Goal: Find specific page/section: Find specific page/section

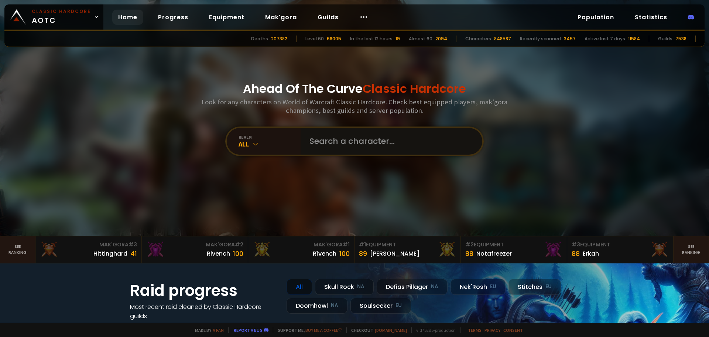
click at [335, 143] on input "text" at bounding box center [389, 141] width 169 height 27
type input "tagane"
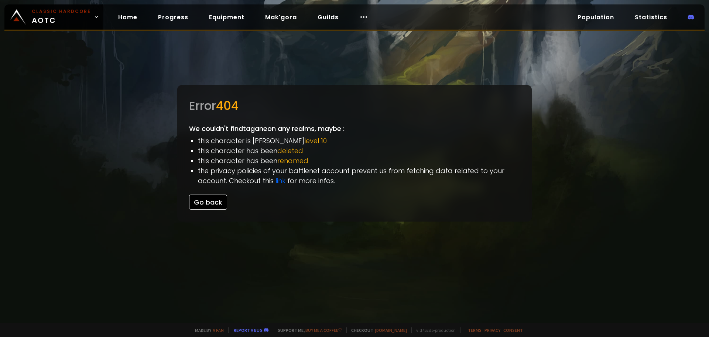
click at [215, 204] on button "Go back" at bounding box center [208, 201] width 38 height 15
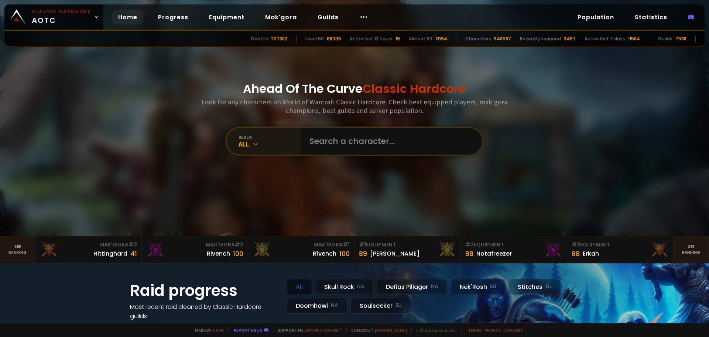
click at [257, 146] on icon at bounding box center [255, 143] width 7 height 7
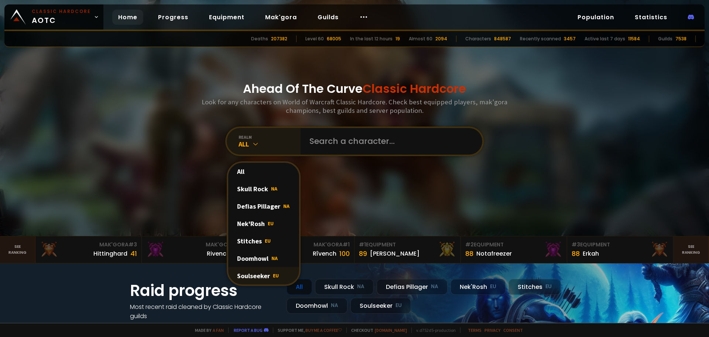
click at [263, 269] on div "Soulseeker EU" at bounding box center [263, 275] width 71 height 17
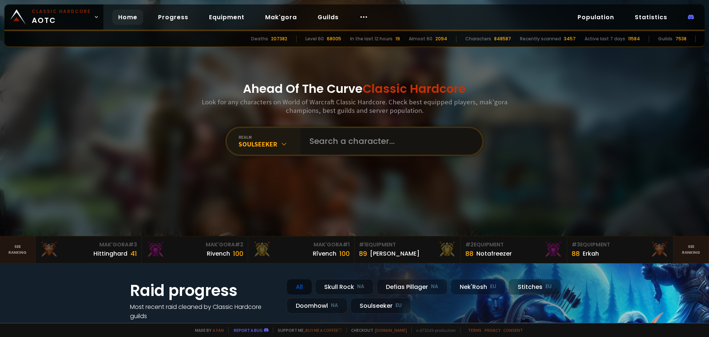
click at [341, 143] on input "text" at bounding box center [389, 141] width 169 height 27
type input "tagane"
